Goal: Information Seeking & Learning: Learn about a topic

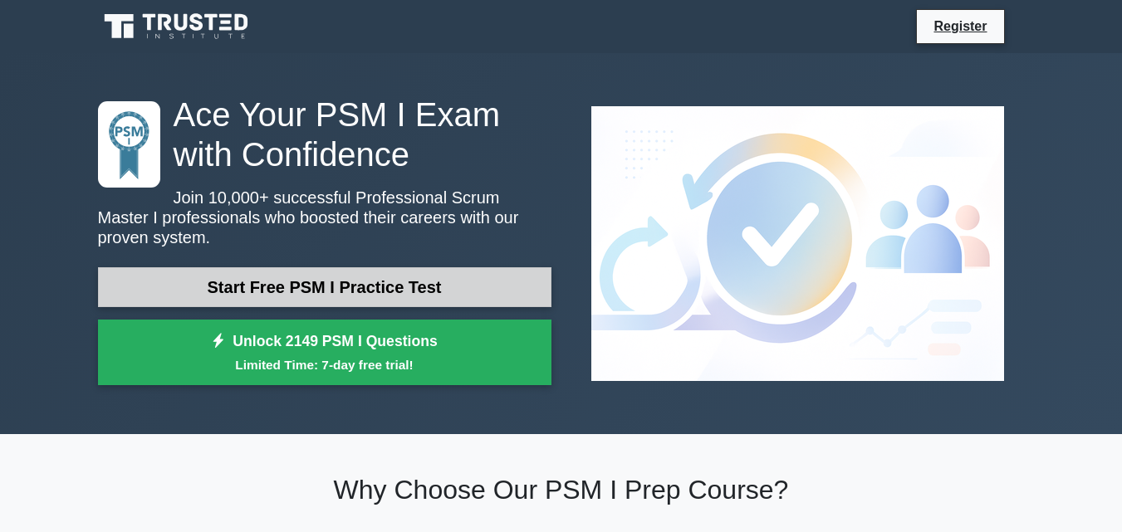
click at [394, 272] on link "Start Free PSM I Practice Test" at bounding box center [324, 287] width 453 height 40
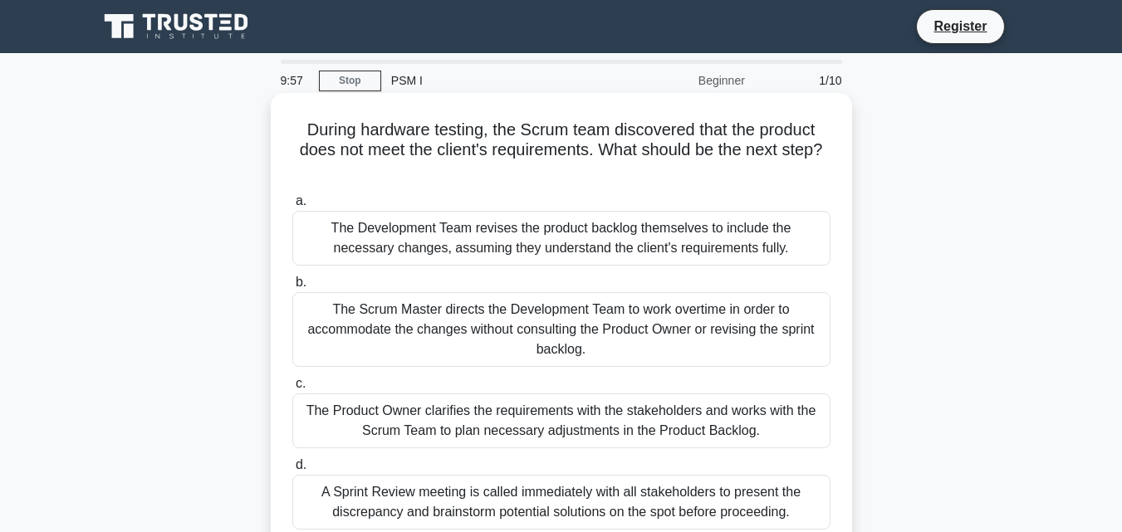
click at [477, 273] on label "b. The Scrum Master directs the Development Team to work overtime in order to a…" at bounding box center [561, 319] width 538 height 95
click at [292, 277] on input "b. The Scrum Master directs the Development Team to work overtime in order to a…" at bounding box center [292, 282] width 0 height 11
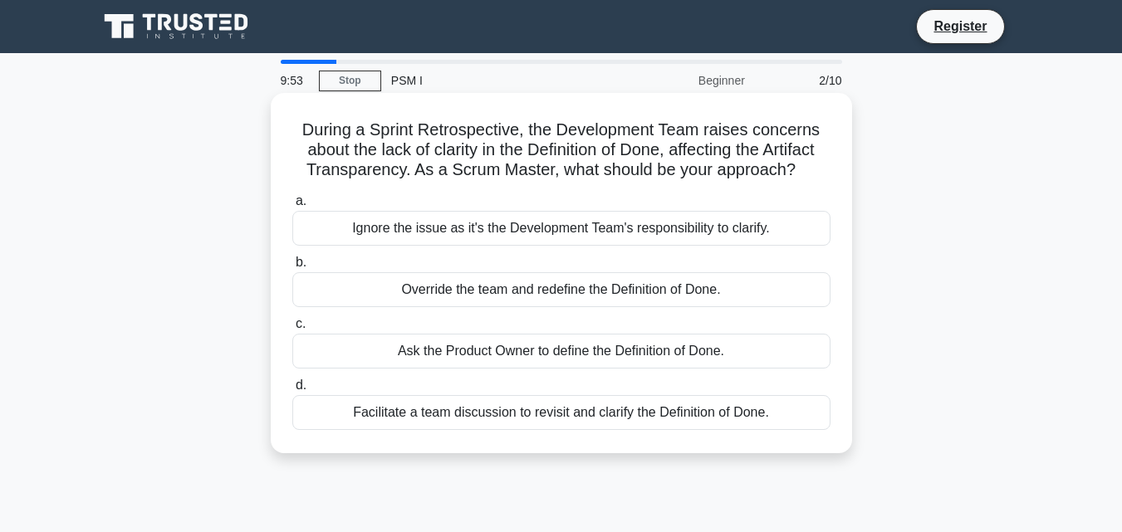
click at [428, 162] on h5 "During a Sprint Retrospective, the Development Team raises concerns about the l…" at bounding box center [561, 150] width 541 height 61
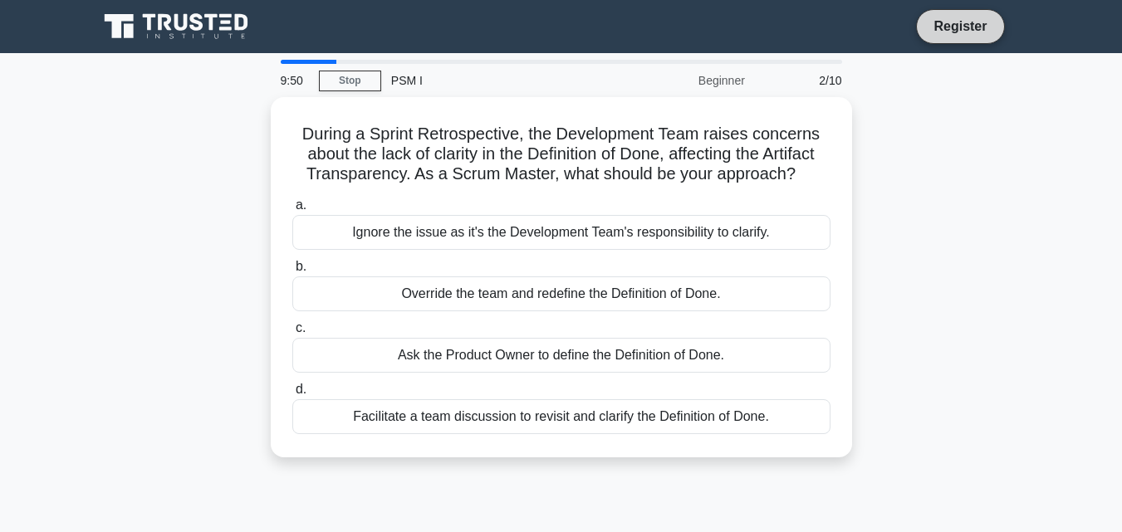
click at [965, 26] on link "Register" at bounding box center [959, 26] width 73 height 21
